Goal: Task Accomplishment & Management: Complete application form

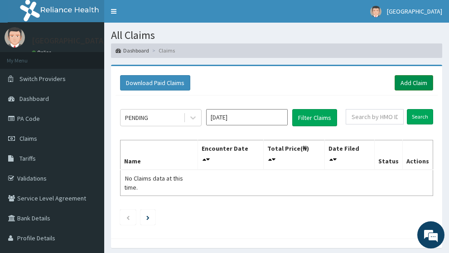
click at [409, 75] on link "Add Claim" at bounding box center [413, 82] width 38 height 15
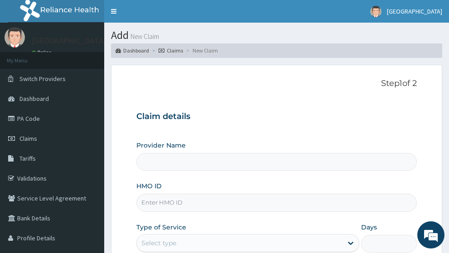
type input "[GEOGRAPHIC_DATA]"
click at [185, 194] on input "HMO ID" at bounding box center [276, 203] width 281 height 18
paste input "DNS/10025/A"
type input "DNS/10025/A"
click at [198, 203] on div "Provider Name First Rivers Hospital HMO ID DNS/10025/A Type of Service Select t…" at bounding box center [276, 217] width 281 height 152
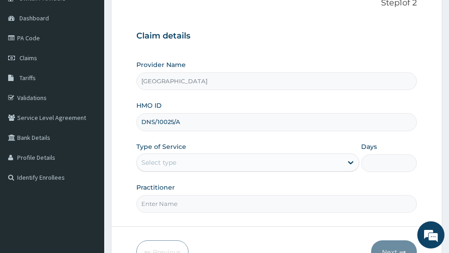
scroll to position [128, 0]
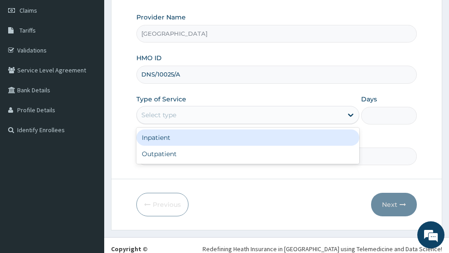
click at [198, 108] on div "Select type" at bounding box center [240, 115] width 206 height 14
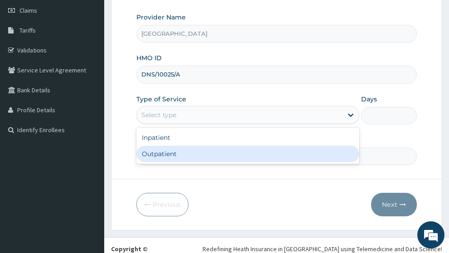
click at [193, 146] on div "Outpatient" at bounding box center [247, 154] width 223 height 16
type input "1"
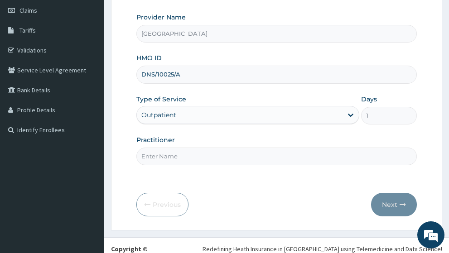
click at [242, 148] on input "Practitioner" at bounding box center [276, 157] width 281 height 18
type input "g"
type input "GP"
click at [394, 193] on button "Next" at bounding box center [394, 205] width 46 height 24
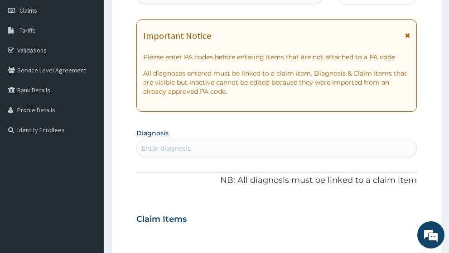
click at [407, 32] on icon at bounding box center [407, 35] width 5 height 6
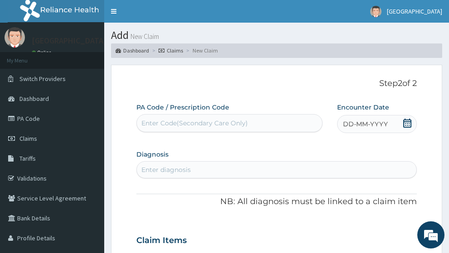
click at [189, 165] on div "Enter diagnosis" at bounding box center [165, 169] width 49 height 9
type input "MALAR"
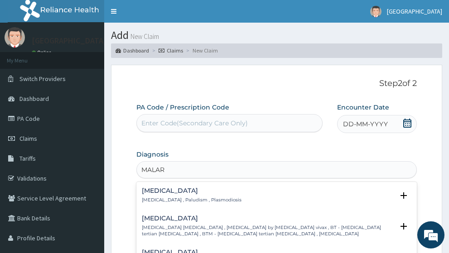
click at [185, 187] on h4 "Malaria" at bounding box center [192, 190] width 100 height 7
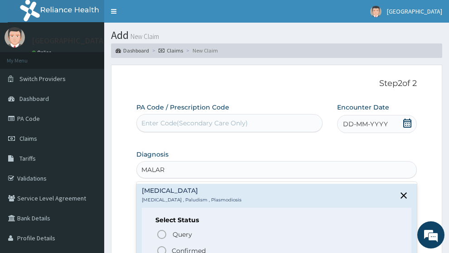
click at [161, 247] on circle "status option filled" at bounding box center [162, 251] width 8 height 8
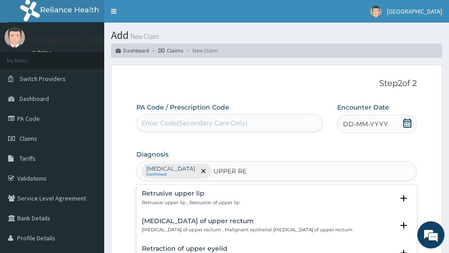
type input "UPPER RES"
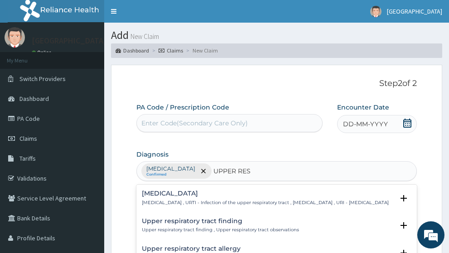
click at [208, 200] on p "Upper respiratory infection , URTI - Infection of the upper respiratory tract ,…" at bounding box center [265, 203] width 247 height 6
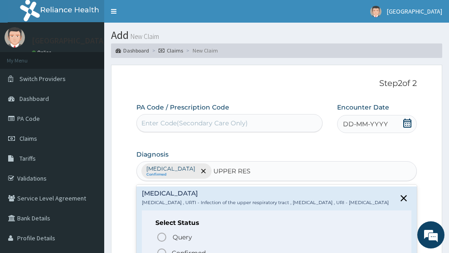
click at [165, 248] on icon "status option filled" at bounding box center [161, 253] width 11 height 11
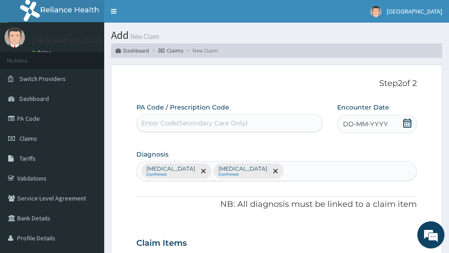
click at [407, 119] on icon at bounding box center [407, 123] width 8 height 9
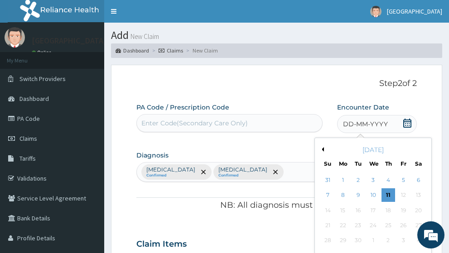
click at [322, 147] on button "Previous Month" at bounding box center [321, 149] width 5 height 5
click at [343, 204] on div "11" at bounding box center [343, 211] width 14 height 14
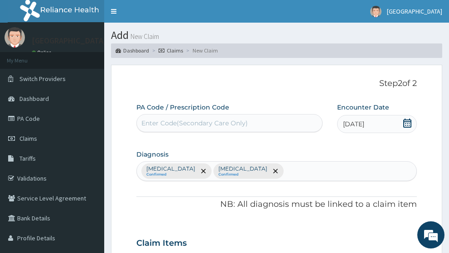
click at [314, 162] on div "Malaria Confirmed Upper respiratory infection Confirmed" at bounding box center [277, 171] width 280 height 19
type input "SEPS"
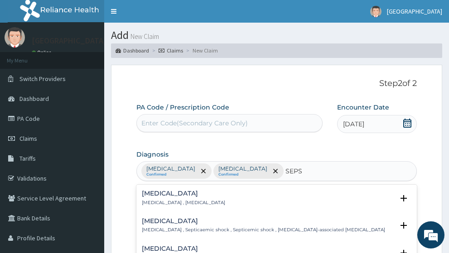
click at [184, 200] on p "Systemic infection , Sepsis" at bounding box center [183, 203] width 83 height 6
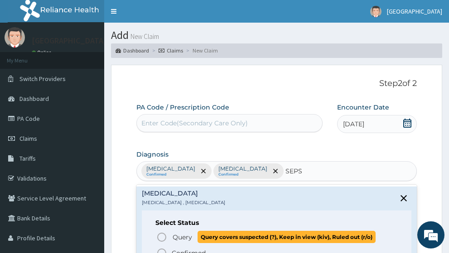
click at [160, 232] on icon "status option query" at bounding box center [161, 237] width 11 height 11
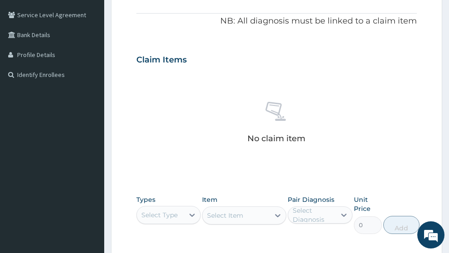
scroll to position [272, 0]
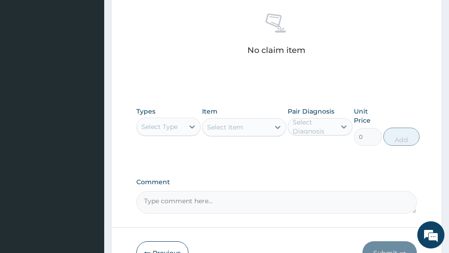
click at [182, 120] on div "Select Type" at bounding box center [161, 127] width 48 height 14
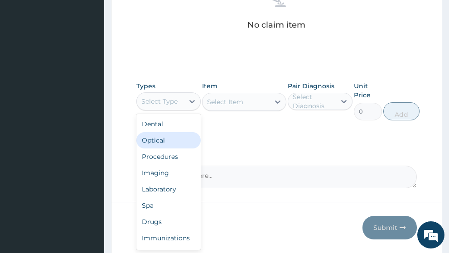
scroll to position [320, 0]
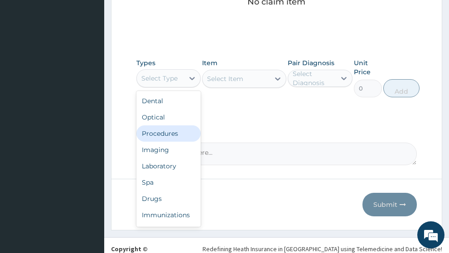
click at [173, 125] on div "Procedures" at bounding box center [168, 133] width 65 height 16
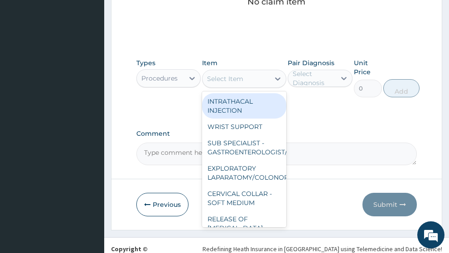
click at [238, 74] on div "Select Item" at bounding box center [225, 78] width 36 height 9
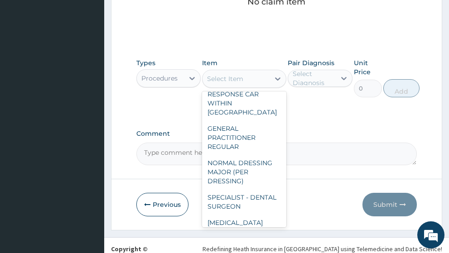
scroll to position [181, 0]
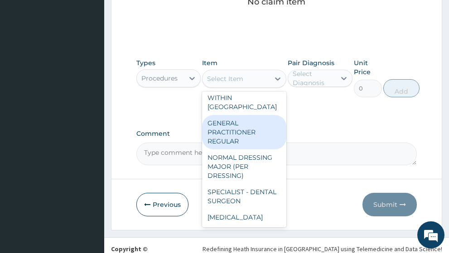
click at [240, 130] on div "GENERAL PRACTITIONER REGULAR" at bounding box center [244, 132] width 84 height 34
type input "2500"
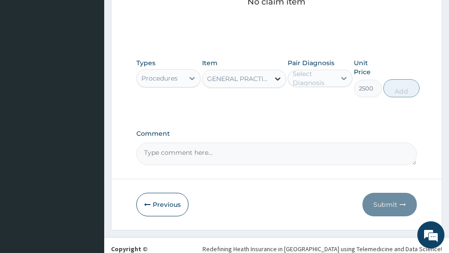
click at [272, 71] on div at bounding box center [277, 79] width 16 height 16
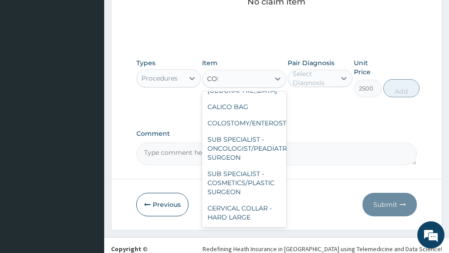
scroll to position [0, 0]
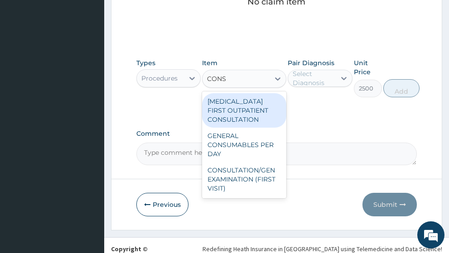
type input "CONSU"
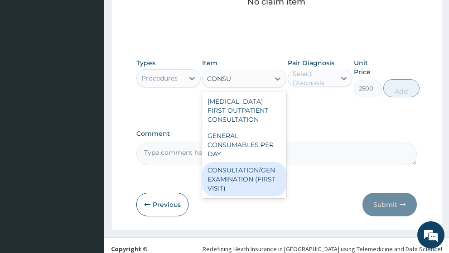
click at [258, 167] on div "CONSULTATION/GEN EXAMINATION (FIRST VISIT)" at bounding box center [244, 179] width 84 height 34
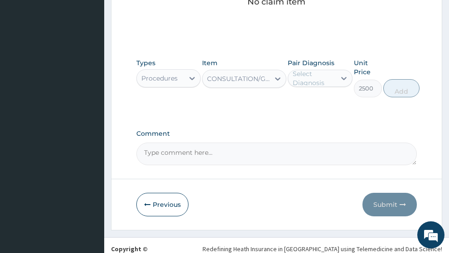
type input "5000"
click at [345, 77] on icon at bounding box center [343, 78] width 5 height 3
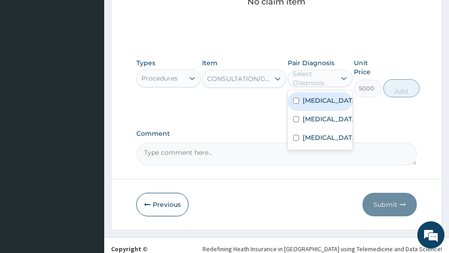
click at [311, 96] on label "[MEDICAL_DATA]" at bounding box center [329, 100] width 54 height 9
checkbox input "true"
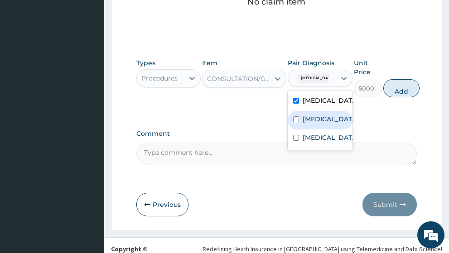
click at [303, 115] on label "[MEDICAL_DATA]" at bounding box center [329, 119] width 54 height 9
checkbox input "true"
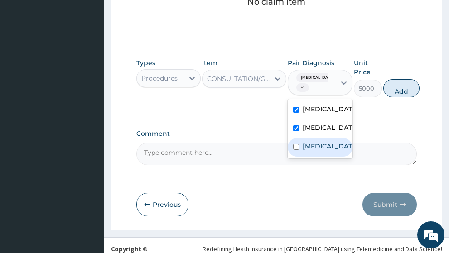
click at [307, 149] on label "Sepsis" at bounding box center [329, 146] width 54 height 9
checkbox input "true"
click at [389, 79] on button "Add" at bounding box center [401, 88] width 36 height 18
type input "0"
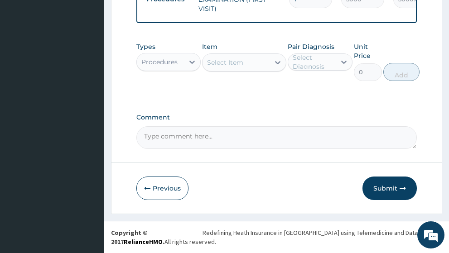
scroll to position [273, 0]
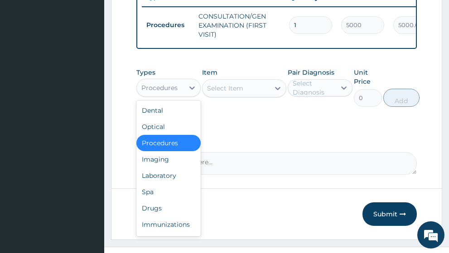
click at [183, 81] on div "Procedures" at bounding box center [161, 88] width 48 height 14
click at [179, 171] on div "Laboratory" at bounding box center [168, 176] width 65 height 16
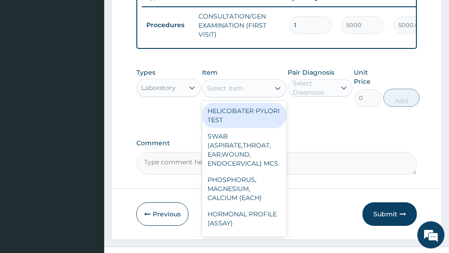
click at [243, 86] on div "Select Item" at bounding box center [235, 88] width 67 height 14
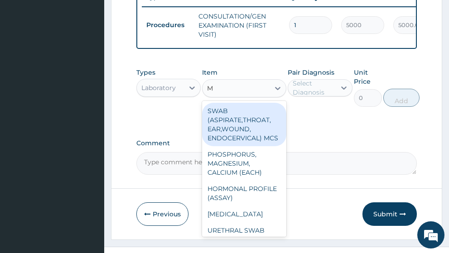
type input "MP"
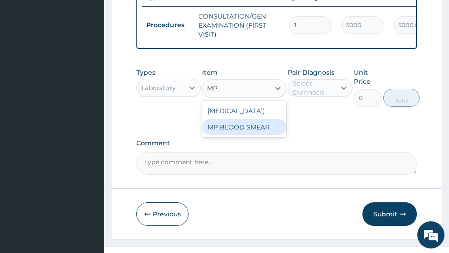
click at [243, 123] on div "MP BLOOD SMEAR" at bounding box center [244, 127] width 84 height 16
type input "2500"
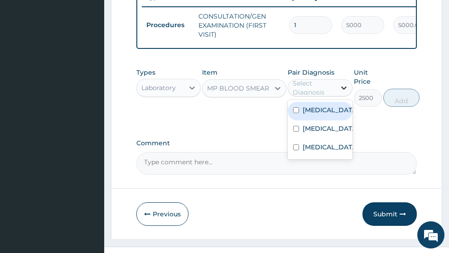
click at [343, 83] on icon at bounding box center [343, 87] width 9 height 9
click at [325, 108] on div "[MEDICAL_DATA]" at bounding box center [320, 111] width 65 height 19
checkbox input "true"
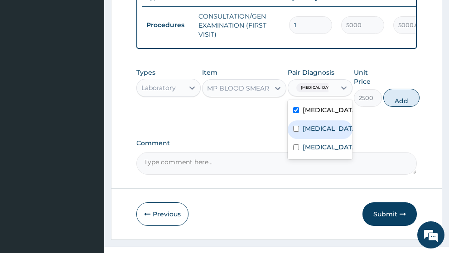
click at [315, 128] on label "[MEDICAL_DATA]" at bounding box center [329, 128] width 54 height 9
checkbox input "true"
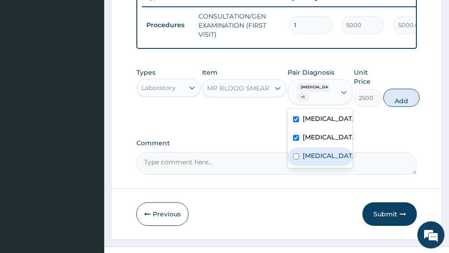
click at [299, 166] on div "Sepsis" at bounding box center [320, 157] width 65 height 19
checkbox input "true"
click at [391, 94] on button "Add" at bounding box center [401, 98] width 36 height 18
type input "0"
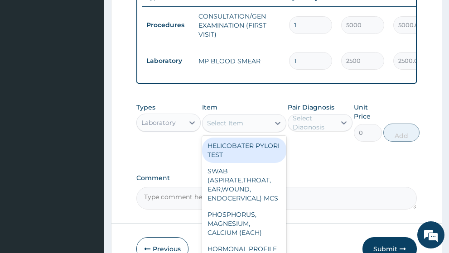
click at [251, 116] on div "Select Item" at bounding box center [235, 123] width 67 height 14
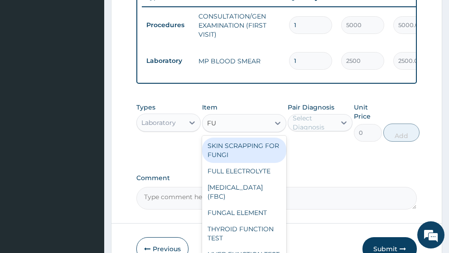
type input "FUL"
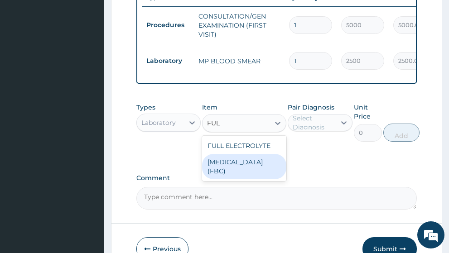
click at [248, 154] on div "[MEDICAL_DATA] (FBC)" at bounding box center [244, 166] width 84 height 25
type input "7000"
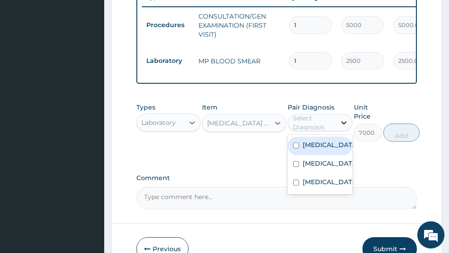
click at [342, 122] on icon at bounding box center [343, 123] width 5 height 3
click at [321, 140] on label "[MEDICAL_DATA]" at bounding box center [329, 144] width 54 height 9
checkbox input "true"
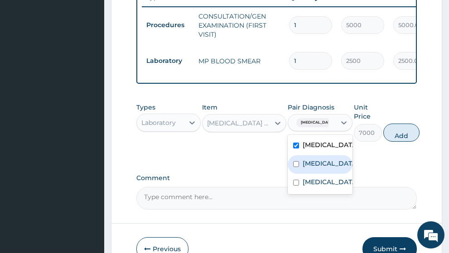
click at [311, 159] on label "[MEDICAL_DATA]" at bounding box center [329, 163] width 54 height 9
checkbox input "true"
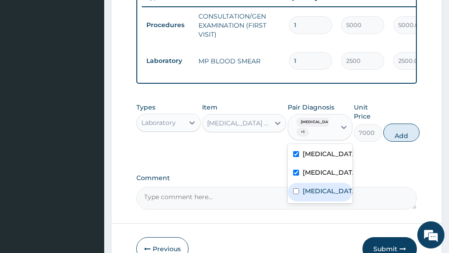
click at [300, 195] on div "Sepsis" at bounding box center [320, 192] width 65 height 19
checkbox input "true"
click at [391, 126] on button "Add" at bounding box center [401, 133] width 36 height 18
type input "0"
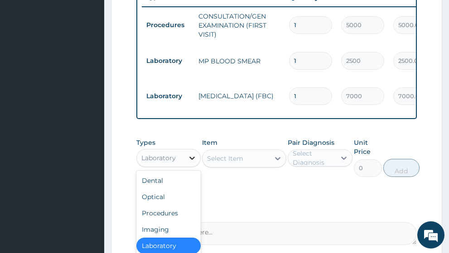
click at [186, 150] on div at bounding box center [192, 158] width 16 height 16
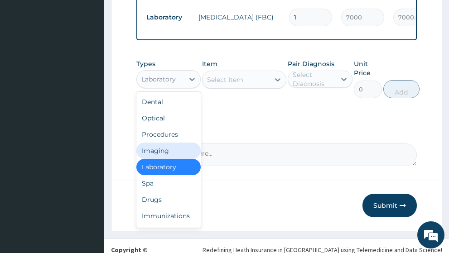
scroll to position [352, 0]
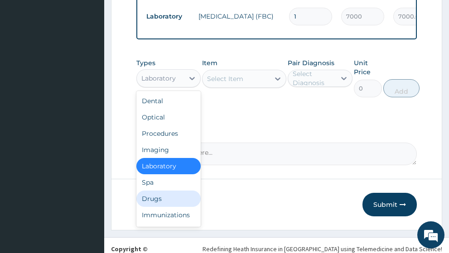
click at [158, 191] on div "Drugs" at bounding box center [168, 199] width 65 height 16
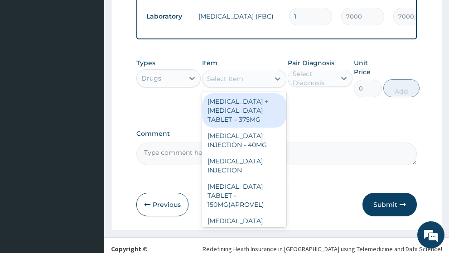
click at [242, 74] on div "Select Item" at bounding box center [225, 78] width 36 height 9
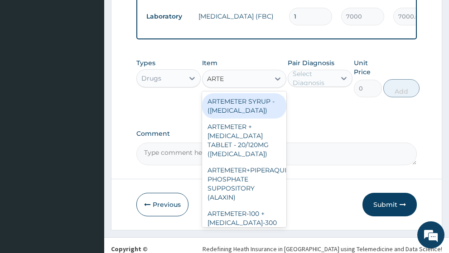
type input "ARTEM"
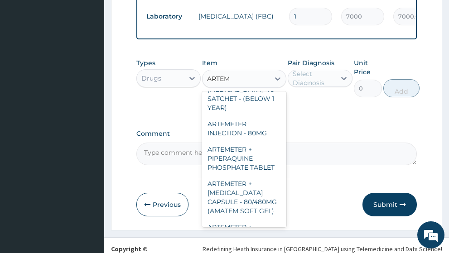
scroll to position [240, 0]
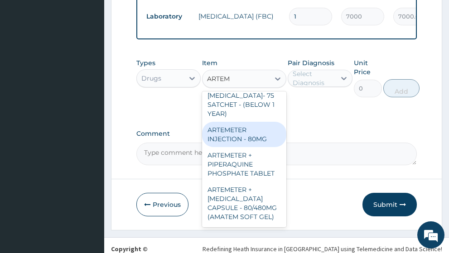
click at [267, 122] on div "ARTEMETER INJECTION - 80MG" at bounding box center [244, 134] width 84 height 25
type input "850"
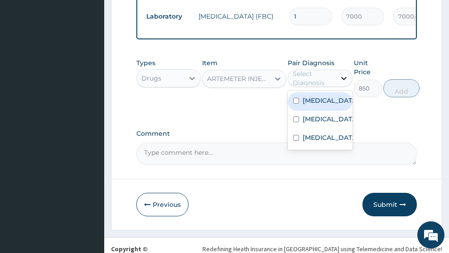
click at [343, 77] on icon at bounding box center [343, 78] width 5 height 3
click at [315, 96] on label "Malaria" at bounding box center [329, 100] width 54 height 9
checkbox input "true"
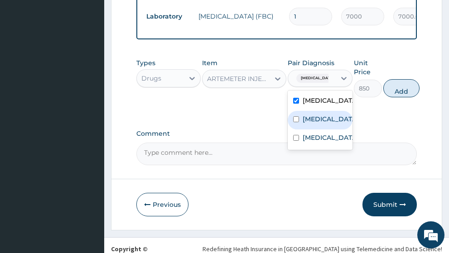
click at [307, 115] on label "Upper respiratory infection" at bounding box center [329, 119] width 54 height 9
checkbox input "true"
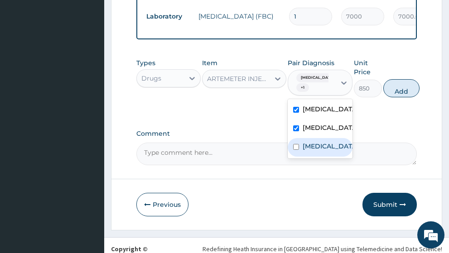
click at [297, 148] on input "checkbox" at bounding box center [296, 147] width 6 height 6
checkbox input "true"
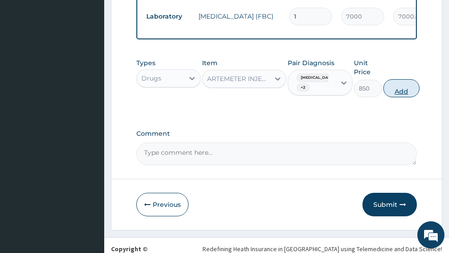
click at [399, 79] on button "Add" at bounding box center [401, 88] width 36 height 18
type input "0"
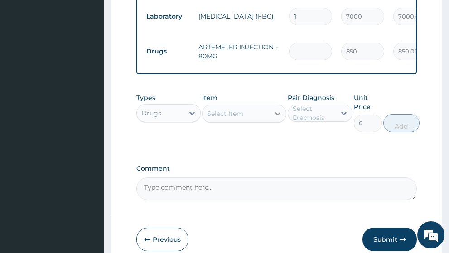
type input "0.00"
type input "5"
type input "4250.00"
type input "5"
click at [227, 106] on div "Select Item" at bounding box center [235, 113] width 67 height 14
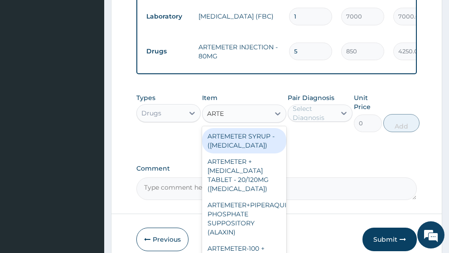
type input "ARTEM"
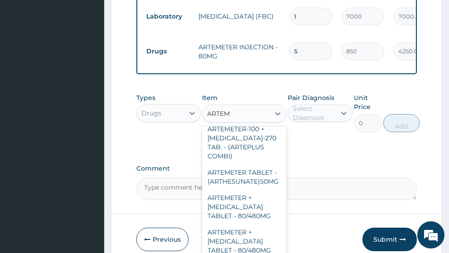
scroll to position [580, 0]
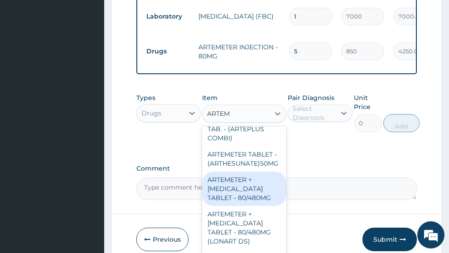
click at [265, 206] on div "ARTEMETER + LUMEFANTRINE TABLET - 80/480MG" at bounding box center [244, 189] width 84 height 34
type input "650"
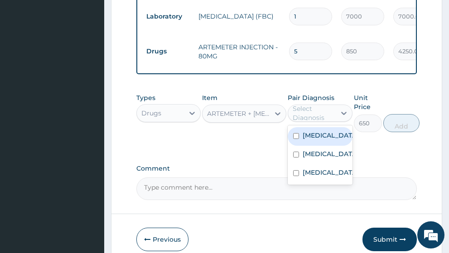
click at [334, 104] on div "Select Diagnosis" at bounding box center [313, 113] width 42 height 18
click at [330, 127] on div "Malaria" at bounding box center [320, 136] width 65 height 19
checkbox input "true"
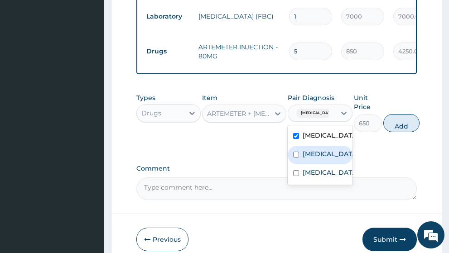
click at [326, 149] on label "Upper respiratory infection" at bounding box center [329, 153] width 54 height 9
checkbox input "true"
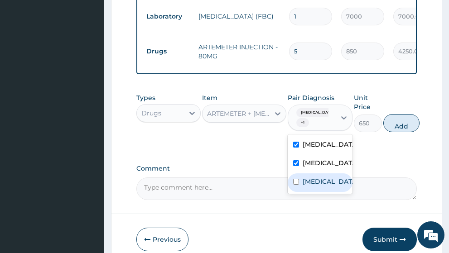
click at [312, 177] on label "Sepsis" at bounding box center [329, 181] width 54 height 9
checkbox input "true"
click at [395, 114] on button "Add" at bounding box center [401, 123] width 36 height 18
type input "0"
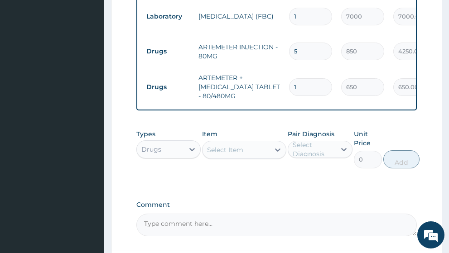
type input "0.00"
type input "6"
type input "3900.00"
type input "6"
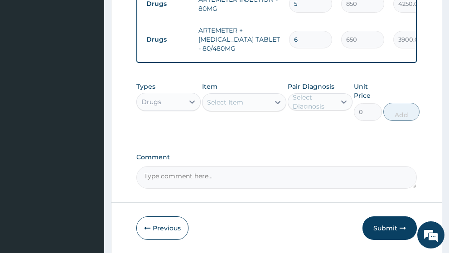
scroll to position [420, 0]
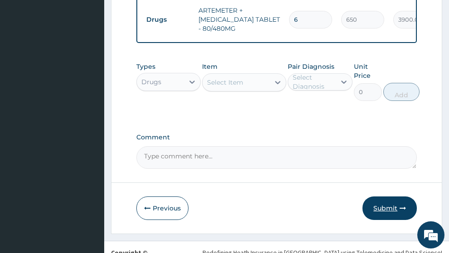
click at [388, 197] on button "Submit" at bounding box center [389, 209] width 54 height 24
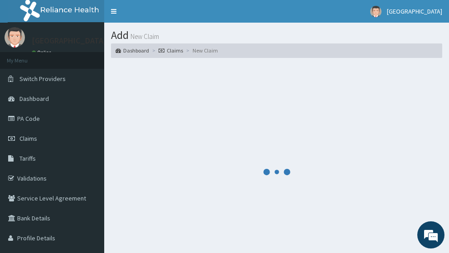
scroll to position [49, 0]
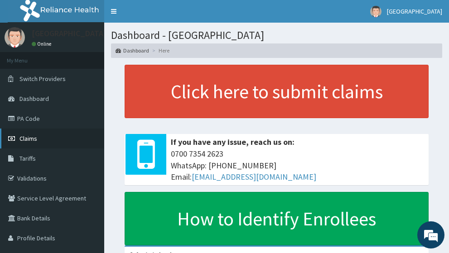
click at [44, 139] on link "Claims" at bounding box center [52, 139] width 104 height 20
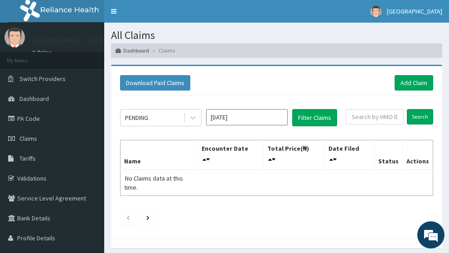
click at [175, 47] on li "Claims" at bounding box center [162, 51] width 25 height 8
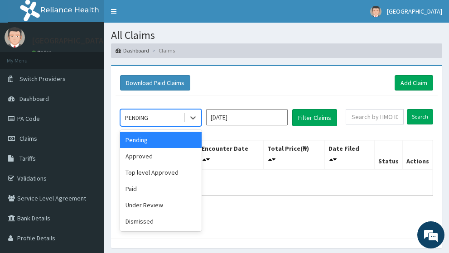
click at [174, 110] on div "PENDING" at bounding box center [151, 117] width 63 height 14
click at [161, 132] on div "Pending" at bounding box center [160, 140] width 81 height 16
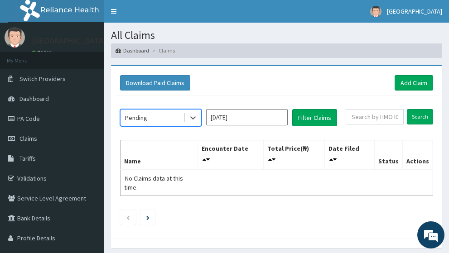
click at [237, 109] on input "Sep 2025" at bounding box center [246, 117] width 81 height 16
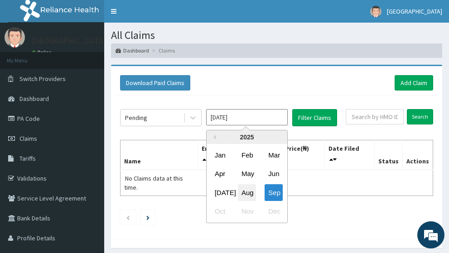
click at [243, 184] on div "Aug" at bounding box center [247, 192] width 18 height 17
type input "Aug 2025"
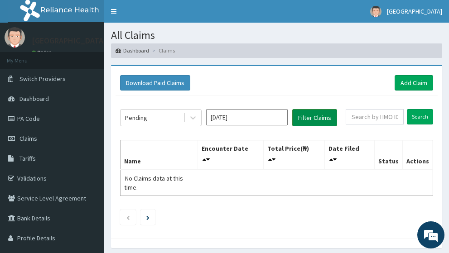
click at [308, 109] on button "Filter Claims" at bounding box center [314, 117] width 45 height 17
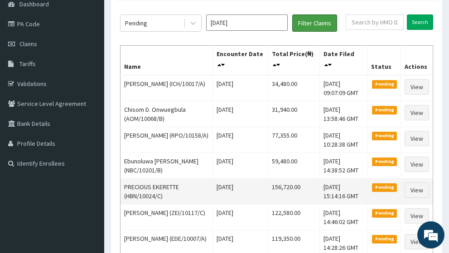
scroll to position [45, 0]
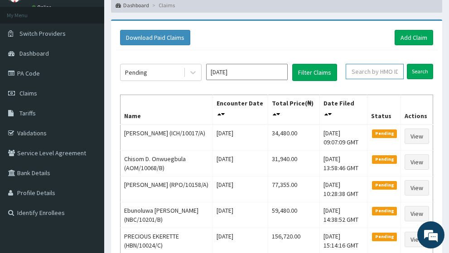
click at [353, 64] on input "text" at bounding box center [374, 71] width 58 height 15
type input "okene"
click at [407, 64] on input "Search" at bounding box center [420, 71] width 26 height 15
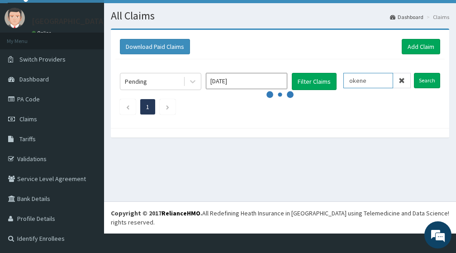
scroll to position [0, 0]
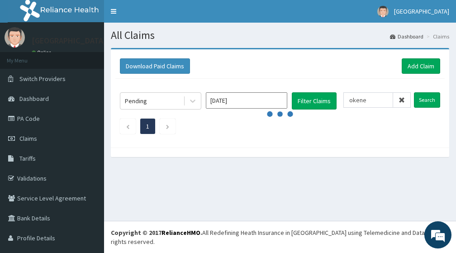
click at [399, 100] on icon at bounding box center [402, 100] width 6 height 6
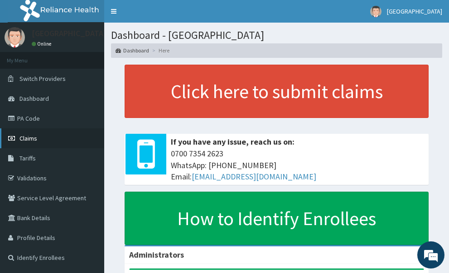
click at [29, 139] on span "Claims" at bounding box center [28, 138] width 18 height 8
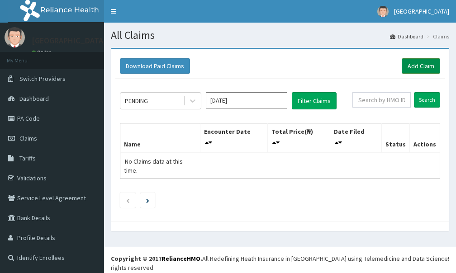
click at [409, 67] on link "Add Claim" at bounding box center [421, 65] width 38 height 15
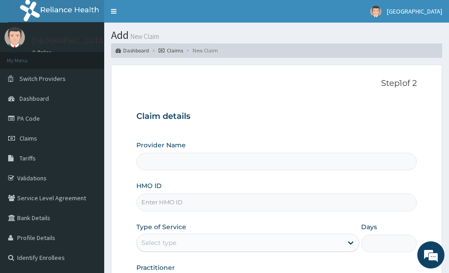
type input "[GEOGRAPHIC_DATA]"
click at [172, 194] on input "HMO ID" at bounding box center [276, 203] width 281 height 18
paste input "DNS/10025/A"
type input "DNS/10025/A"
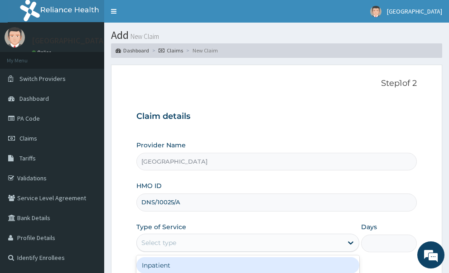
click at [177, 236] on div "Select type" at bounding box center [240, 243] width 206 height 14
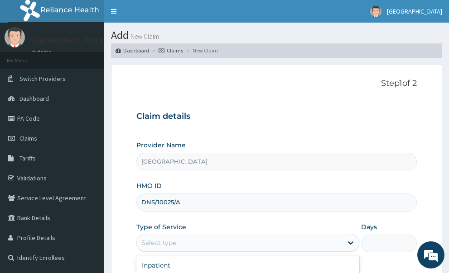
type input "1"
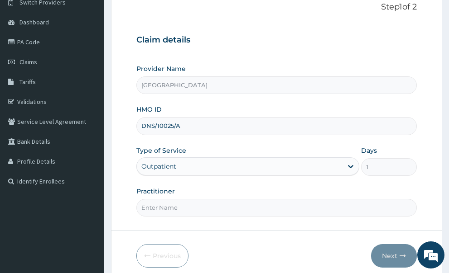
scroll to position [108, 0]
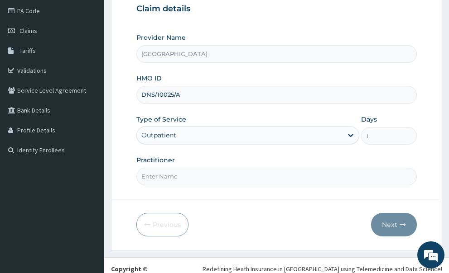
click at [162, 168] on input "Practitioner" at bounding box center [276, 177] width 281 height 18
type input "g"
type input "GP"
click at [394, 213] on button "Next" at bounding box center [394, 225] width 46 height 24
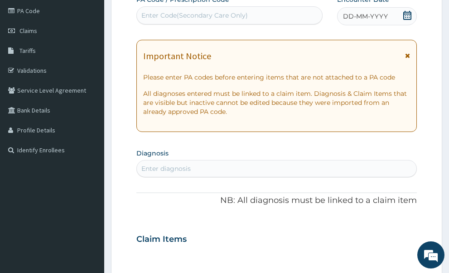
click at [406, 53] on icon at bounding box center [407, 56] width 5 height 6
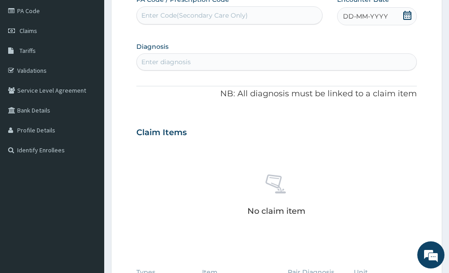
scroll to position [17, 0]
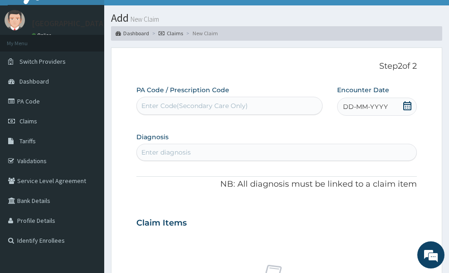
click at [405, 101] on icon at bounding box center [407, 105] width 9 height 9
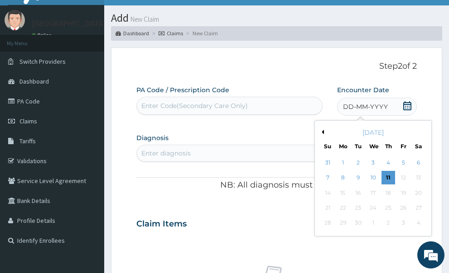
click at [322, 130] on button "Previous Month" at bounding box center [321, 132] width 5 height 5
click at [343, 187] on div "11" at bounding box center [343, 194] width 14 height 14
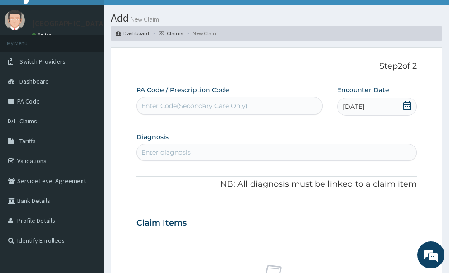
click at [217, 145] on div "Enter diagnosis" at bounding box center [277, 152] width 280 height 14
type input "MALARI"
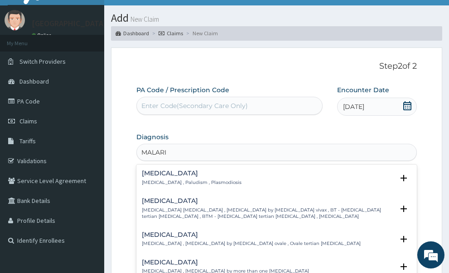
click at [185, 170] on div "Malaria Malaria , Paludism , Plasmodiosis" at bounding box center [192, 178] width 100 height 16
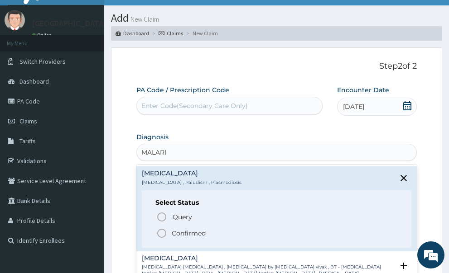
click at [162, 228] on icon "status option filled" at bounding box center [161, 233] width 11 height 11
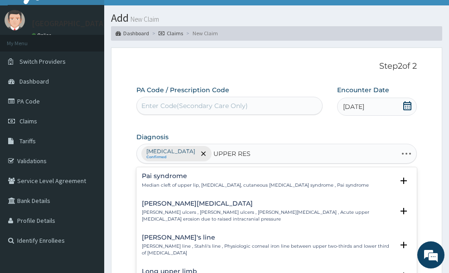
type input "UPPER RESP"
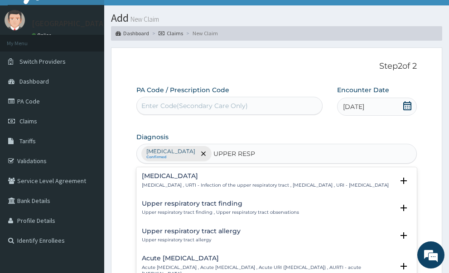
click at [219, 201] on div "Upper respiratory tract finding Upper respiratory tract finding , Upper respira…" at bounding box center [220, 209] width 157 height 16
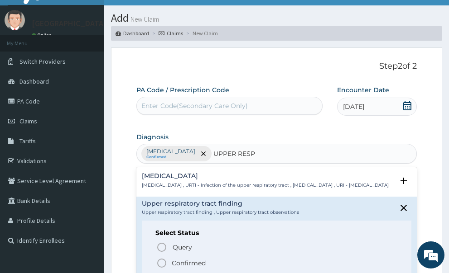
click at [218, 173] on div "Upper respiratory infection Upper respiratory infection , URTI - Infection of t…" at bounding box center [265, 181] width 247 height 16
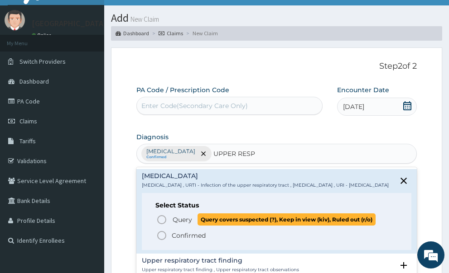
click at [163, 215] on icon "status option query" at bounding box center [161, 220] width 11 height 11
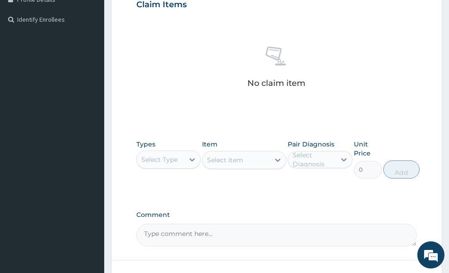
scroll to position [289, 0]
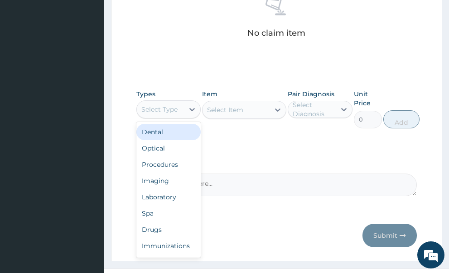
click at [177, 105] on div "Select Type" at bounding box center [159, 109] width 36 height 9
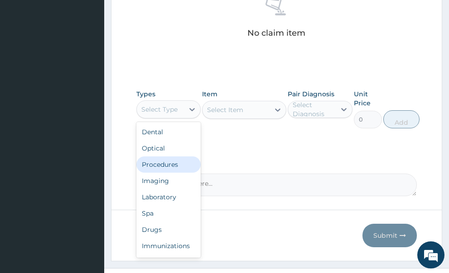
click at [180, 157] on div "Procedures" at bounding box center [168, 165] width 65 height 16
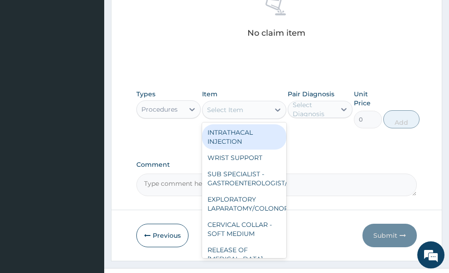
click at [240, 105] on div "Select Item" at bounding box center [225, 109] width 36 height 9
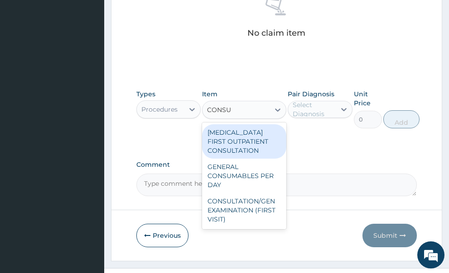
type input "CONSUL"
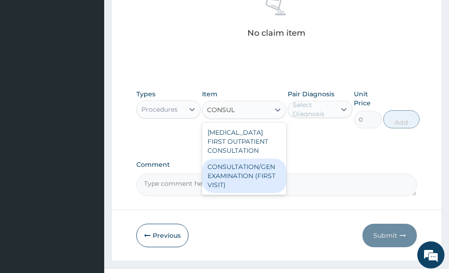
click at [235, 159] on div "CONSULTATION/GEN EXAMINATION (FIRST VISIT)" at bounding box center [244, 176] width 84 height 34
type input "5000"
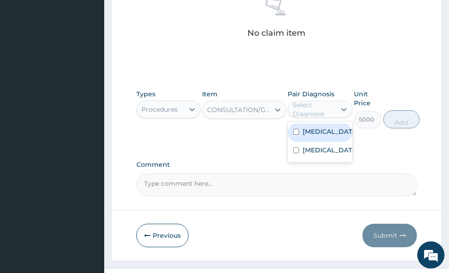
click at [333, 101] on div "Select Diagnosis" at bounding box center [313, 110] width 42 height 18
click at [314, 127] on label "Malaria" at bounding box center [329, 131] width 54 height 9
checkbox input "true"
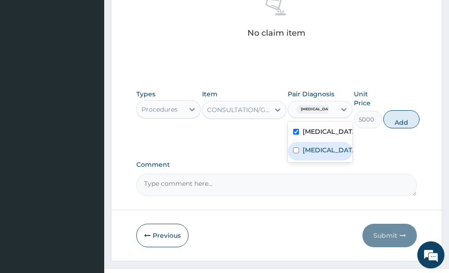
click at [305, 146] on label "Upper respiratory infection" at bounding box center [329, 150] width 54 height 9
checkbox input "true"
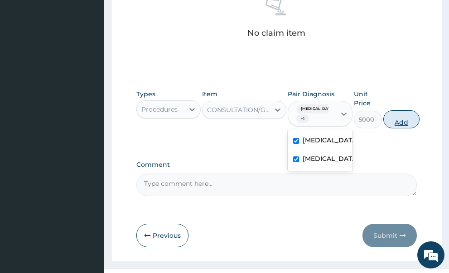
click at [405, 110] on button "Add" at bounding box center [401, 119] width 36 height 18
type input "0"
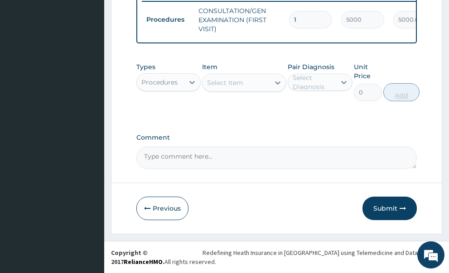
scroll to position [269, 0]
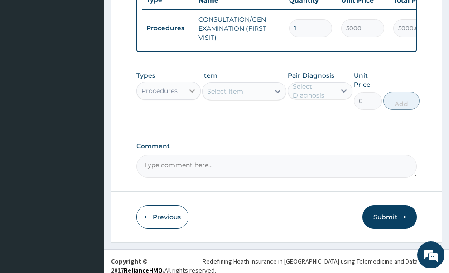
click at [192, 86] on icon at bounding box center [191, 90] width 9 height 9
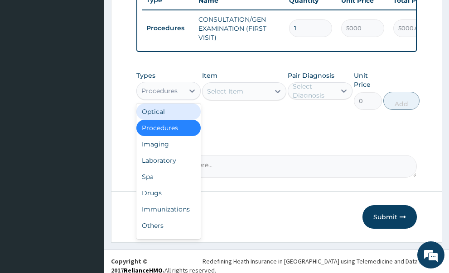
scroll to position [31, 0]
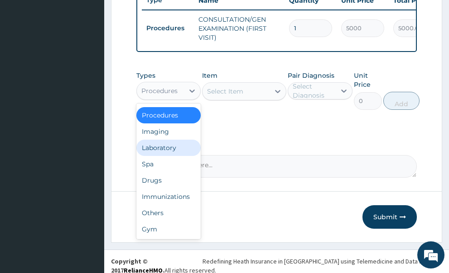
click at [166, 140] on div "Laboratory" at bounding box center [168, 148] width 65 height 16
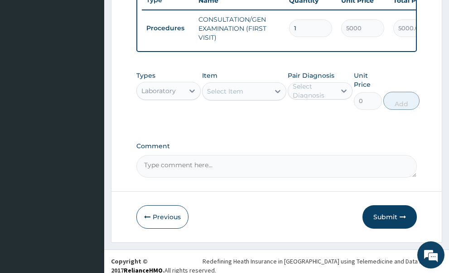
click at [251, 84] on div "Select Item" at bounding box center [235, 91] width 67 height 14
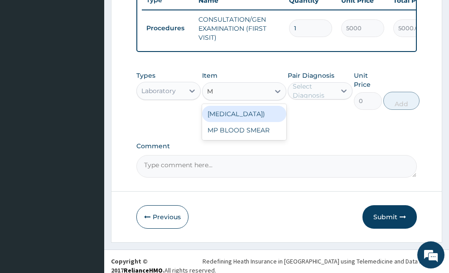
type input "MP"
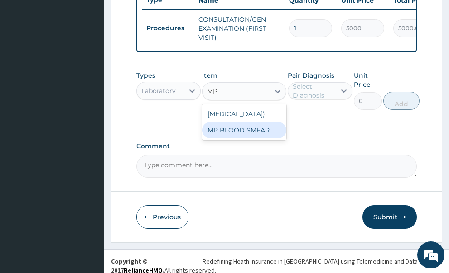
click at [245, 133] on div "MP BLOOD SMEAR" at bounding box center [244, 130] width 84 height 16
type input "2500"
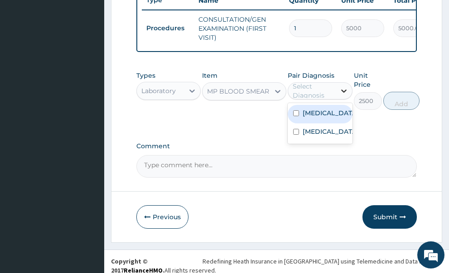
click at [340, 86] on icon at bounding box center [343, 90] width 9 height 9
click at [301, 105] on div "Malaria" at bounding box center [320, 114] width 65 height 19
checkbox input "true"
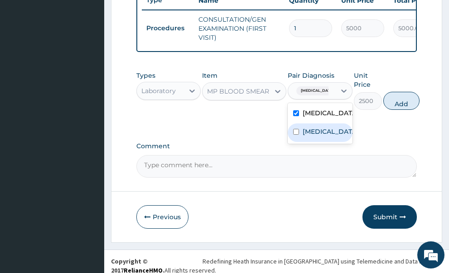
click at [300, 136] on div "Upper respiratory infection" at bounding box center [320, 133] width 65 height 19
checkbox input "true"
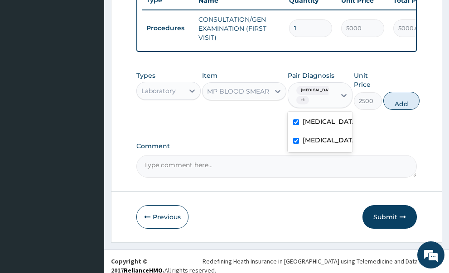
click at [396, 92] on button "Add" at bounding box center [401, 101] width 36 height 18
type input "0"
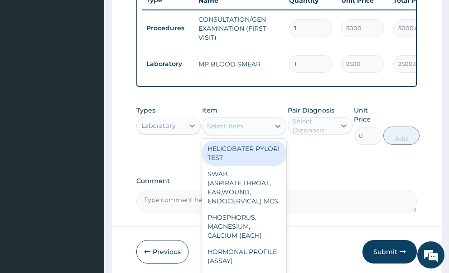
click at [232, 122] on div "Select Item" at bounding box center [225, 126] width 36 height 9
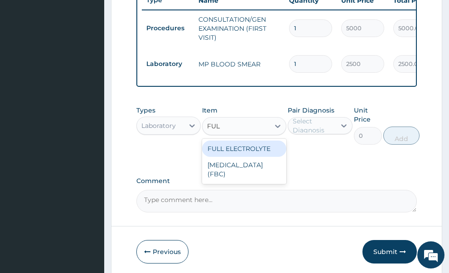
type input "FULL"
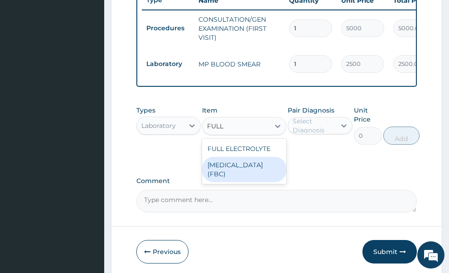
click at [242, 161] on div "FULL BLOOD COUNT (FBC)" at bounding box center [244, 169] width 84 height 25
type input "7000"
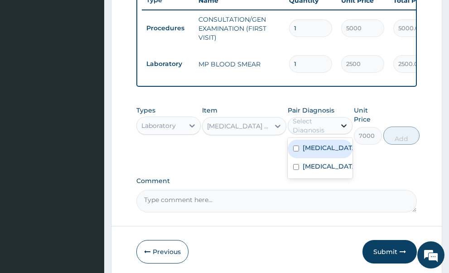
click at [342, 121] on icon at bounding box center [343, 125] width 9 height 9
click at [300, 140] on div "Malaria" at bounding box center [320, 149] width 65 height 19
checkbox input "true"
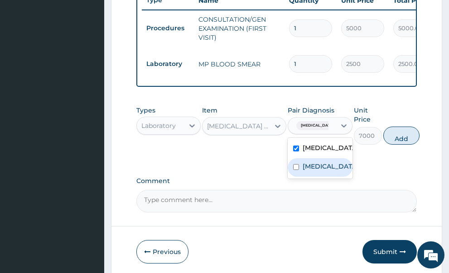
click at [296, 166] on input "checkbox" at bounding box center [296, 167] width 6 height 6
checkbox input "true"
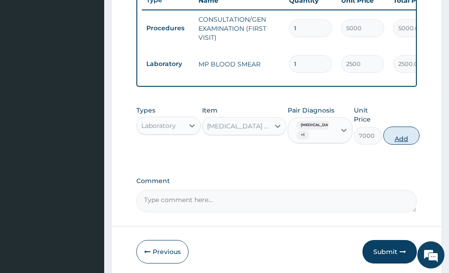
click at [386, 127] on button "Add" at bounding box center [401, 136] width 36 height 18
type input "0"
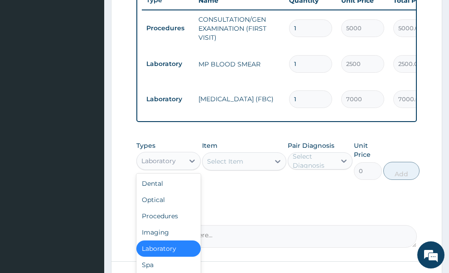
click at [181, 154] on div "Laboratory" at bounding box center [161, 161] width 48 height 14
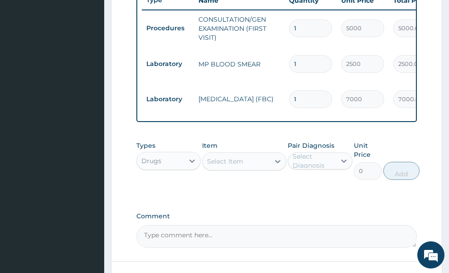
click at [243, 157] on div "Select Item" at bounding box center [225, 161] width 36 height 9
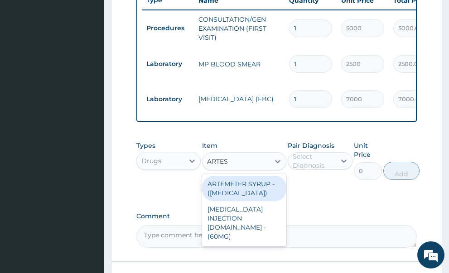
type input "ARTESU"
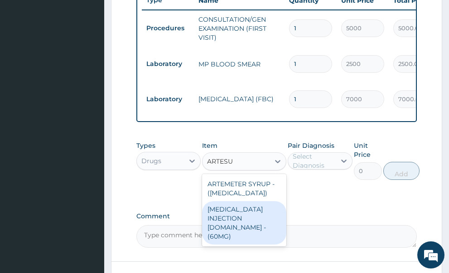
click at [254, 204] on div "ARTESUNATE INJECTION IV.IM - (60MG)" at bounding box center [244, 222] width 84 height 43
type input "2850"
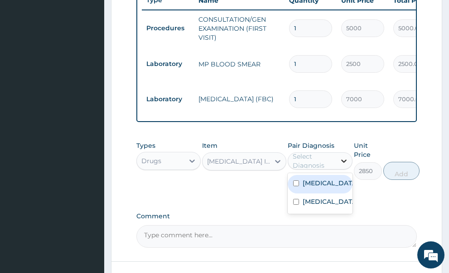
click at [340, 157] on icon at bounding box center [343, 161] width 9 height 9
click at [296, 181] on input "checkbox" at bounding box center [296, 184] width 6 height 6
checkbox input "true"
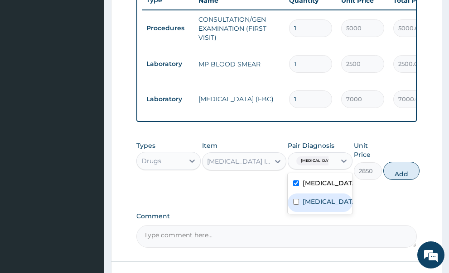
click at [296, 199] on input "checkbox" at bounding box center [296, 202] width 6 height 6
checkbox input "true"
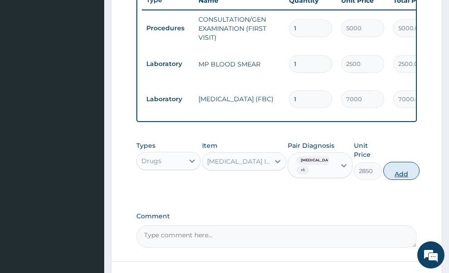
click at [394, 162] on button "Add" at bounding box center [401, 171] width 36 height 18
type input "0"
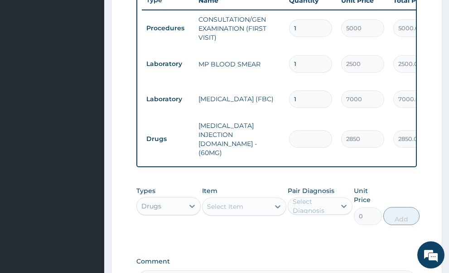
type input "0.00"
type input "6"
type input "17100.00"
type input "6"
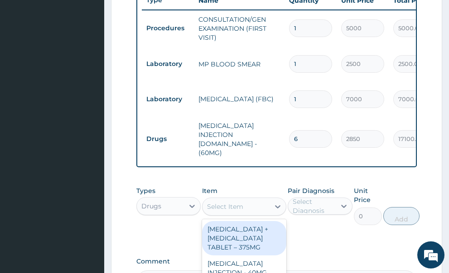
click at [236, 202] on div "Select Item" at bounding box center [225, 206] width 36 height 9
type input "ARTE"
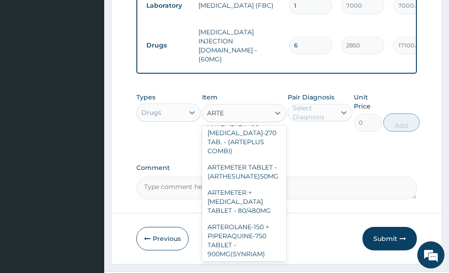
scroll to position [616, 0]
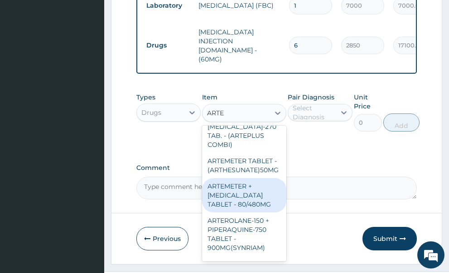
click at [254, 185] on div "ARTEMETER + LUMEFANTRINE TABLET - 80/480MG" at bounding box center [244, 195] width 84 height 34
type input "650"
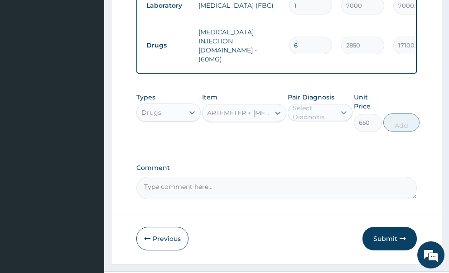
click at [339, 108] on icon at bounding box center [343, 112] width 9 height 9
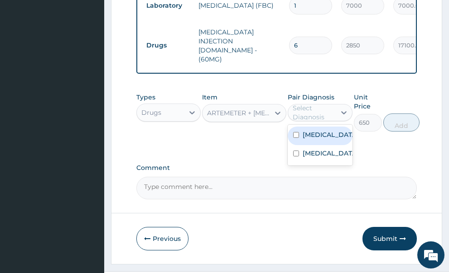
click at [325, 130] on label "Malaria" at bounding box center [329, 134] width 54 height 9
checkbox input "true"
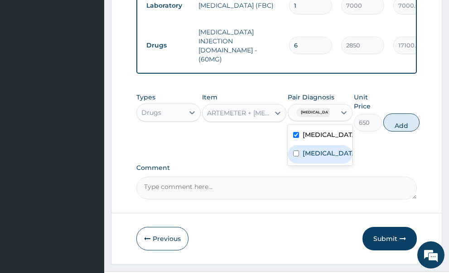
click at [314, 149] on label "Upper respiratory infection" at bounding box center [329, 153] width 54 height 9
checkbox input "true"
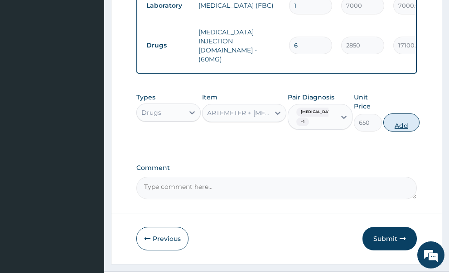
click at [398, 114] on button "Add" at bounding box center [401, 123] width 36 height 18
type input "0"
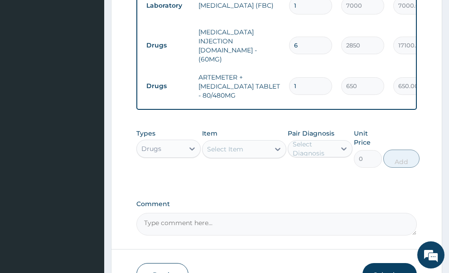
type input "0.00"
type input "6"
type input "3900.00"
type input "6"
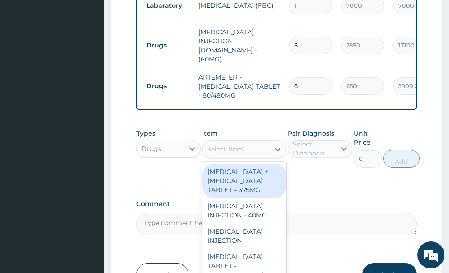
click at [237, 145] on div "Select Item" at bounding box center [225, 149] width 36 height 9
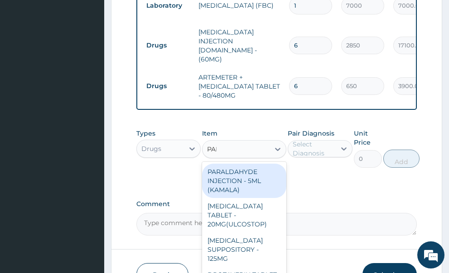
type input "PARA"
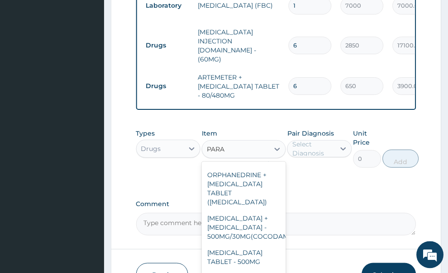
scroll to position [181, 0]
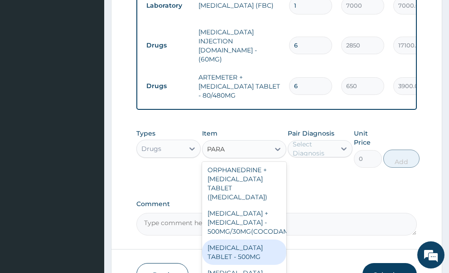
click at [244, 240] on div "PARACETAMOL TABLET - 500MG" at bounding box center [244, 252] width 84 height 25
type input "60"
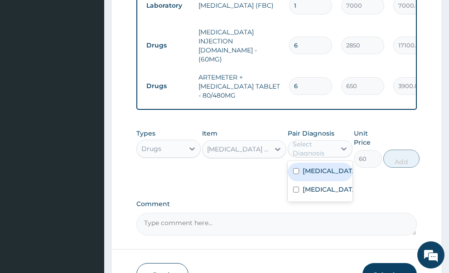
click at [323, 140] on div "Select Diagnosis" at bounding box center [313, 149] width 42 height 18
click at [310, 167] on label "Malaria" at bounding box center [329, 171] width 54 height 9
checkbox input "true"
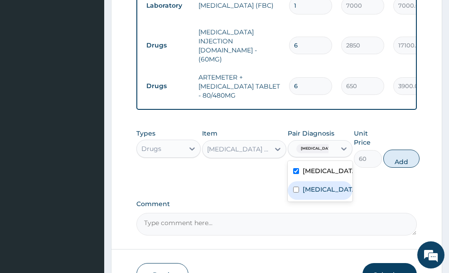
click at [300, 182] on div "Upper respiratory infection" at bounding box center [320, 191] width 65 height 19
checkbox input "true"
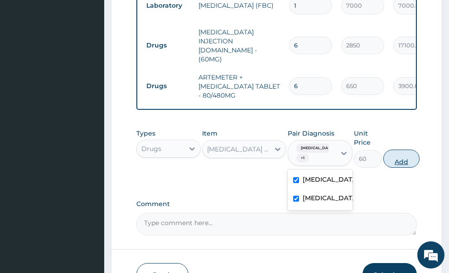
click at [401, 150] on button "Add" at bounding box center [401, 159] width 36 height 18
type input "0"
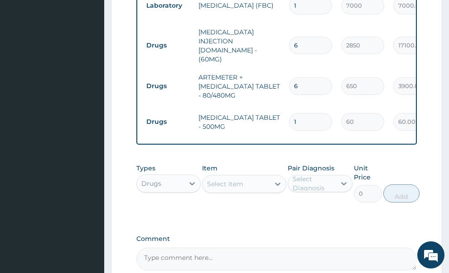
type input "18"
type input "1080.00"
type input "18"
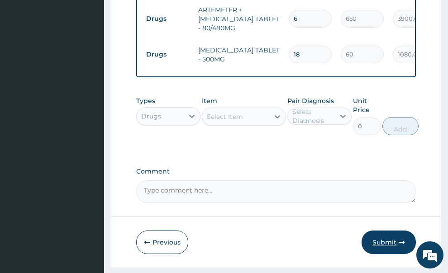
click at [391, 231] on button "Submit" at bounding box center [389, 243] width 54 height 24
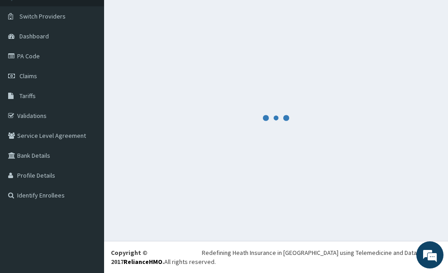
scroll to position [46, 0]
